Goal: Book appointment/travel/reservation

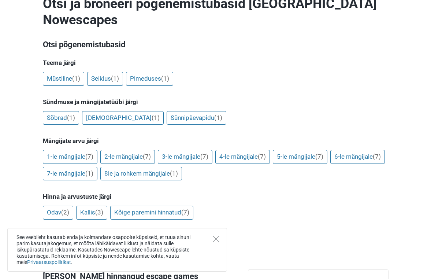
scroll to position [95, 0]
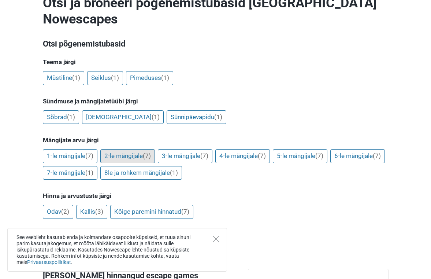
click at [143, 149] on link "2-le mängijale (7)" at bounding box center [127, 156] width 55 height 14
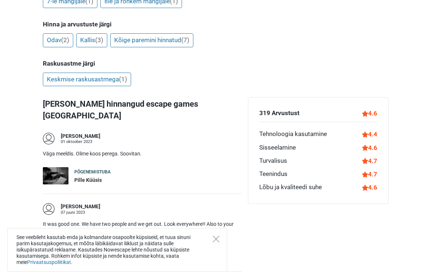
scroll to position [267, 0]
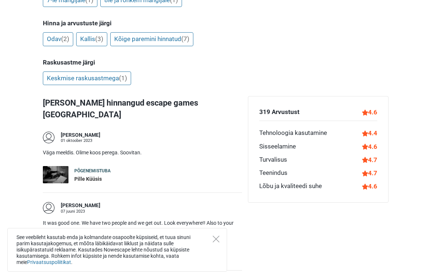
click at [88, 168] on div "Põgenemistuba" at bounding box center [92, 171] width 36 height 6
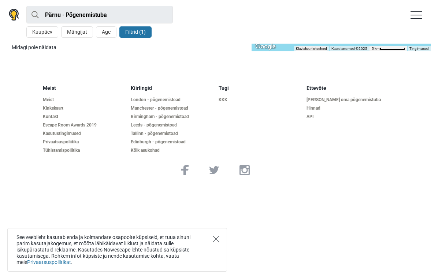
click at [216, 238] on icon "Close" at bounding box center [216, 239] width 7 height 7
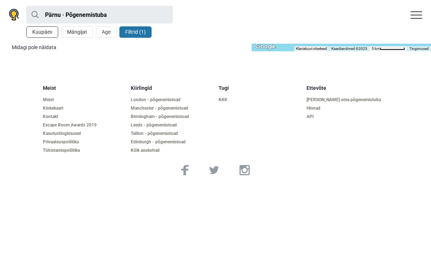
click at [44, 31] on button "Kuupäev" at bounding box center [42, 31] width 32 height 11
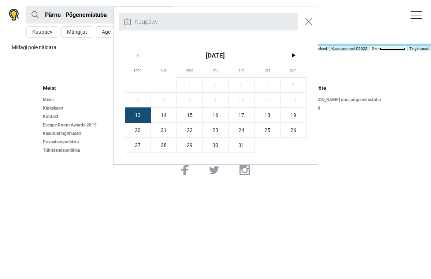
click at [310, 23] on img "Close modal" at bounding box center [309, 21] width 7 height 7
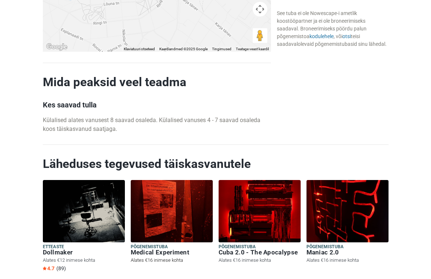
scroll to position [1647, 0]
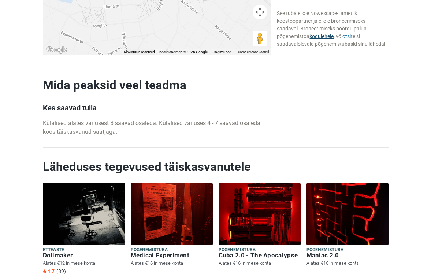
click at [326, 37] on link "kodulehele" at bounding box center [322, 36] width 24 height 6
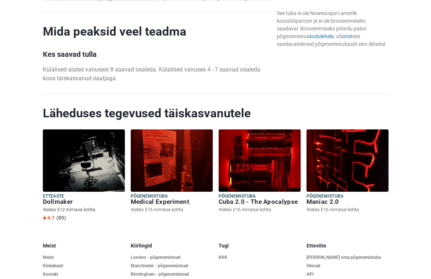
scroll to position [1701, 0]
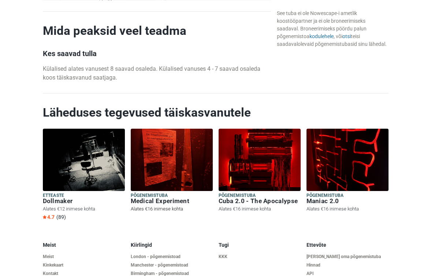
click at [158, 197] on h6 "Medical Experiment" at bounding box center [172, 201] width 82 height 8
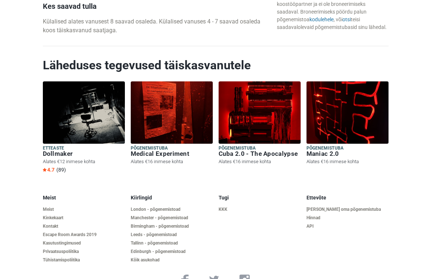
scroll to position [1745, 0]
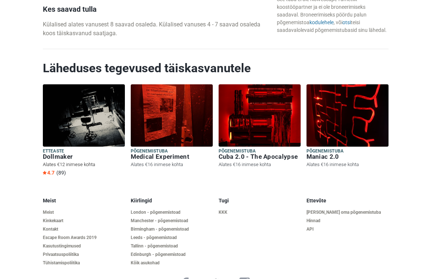
click at [81, 121] on img at bounding box center [84, 115] width 82 height 62
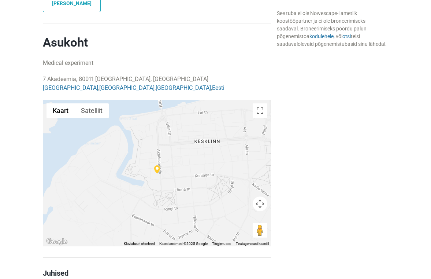
scroll to position [524, 0]
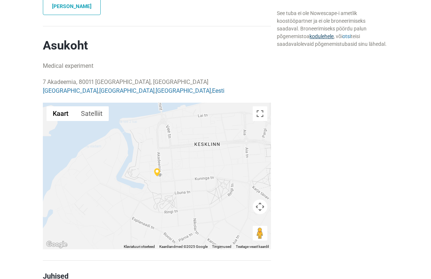
click at [319, 38] on link "kodulehele" at bounding box center [322, 36] width 24 height 6
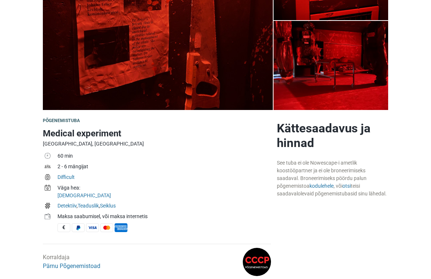
scroll to position [92, 0]
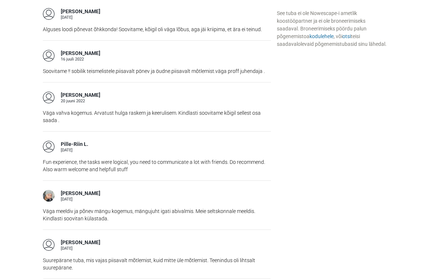
scroll to position [1090, 0]
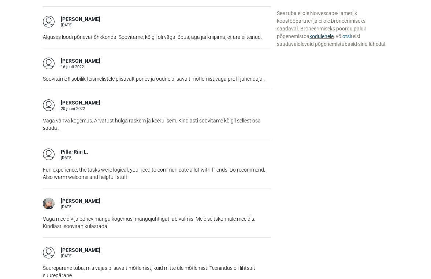
click at [324, 38] on link "kodulehele" at bounding box center [322, 36] width 24 height 6
